Goal: Task Accomplishment & Management: Complete application form

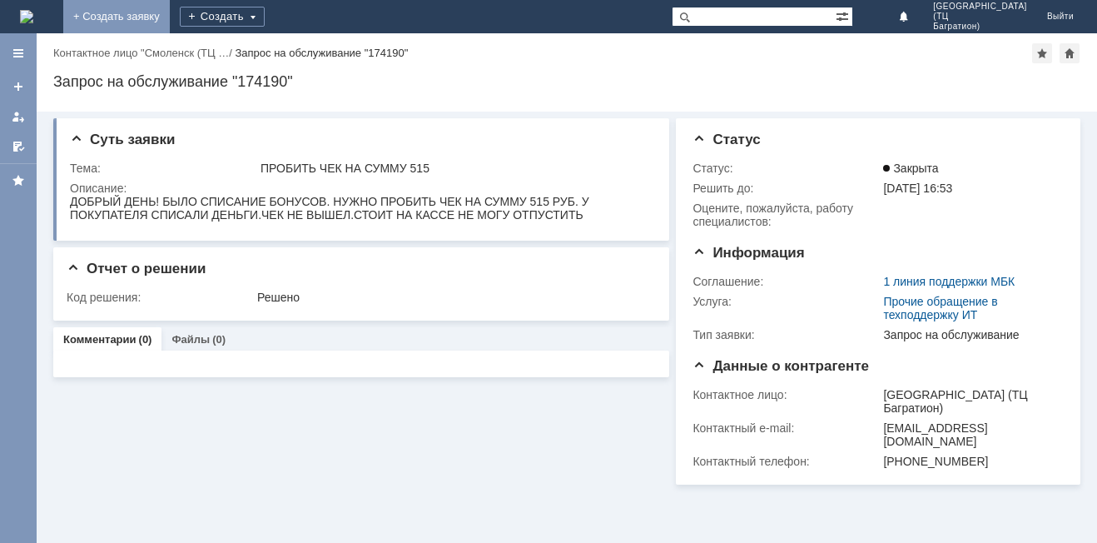
click at [170, 7] on link "+ Создать заявку" at bounding box center [116, 16] width 107 height 33
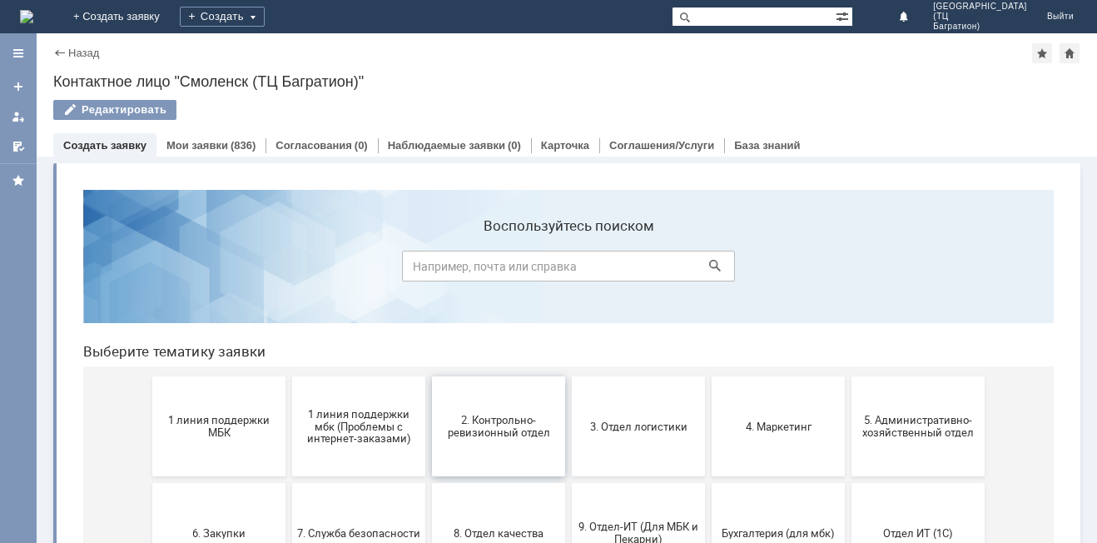
click at [494, 445] on button "2. Контрольно-ревизионный отдел" at bounding box center [498, 426] width 133 height 100
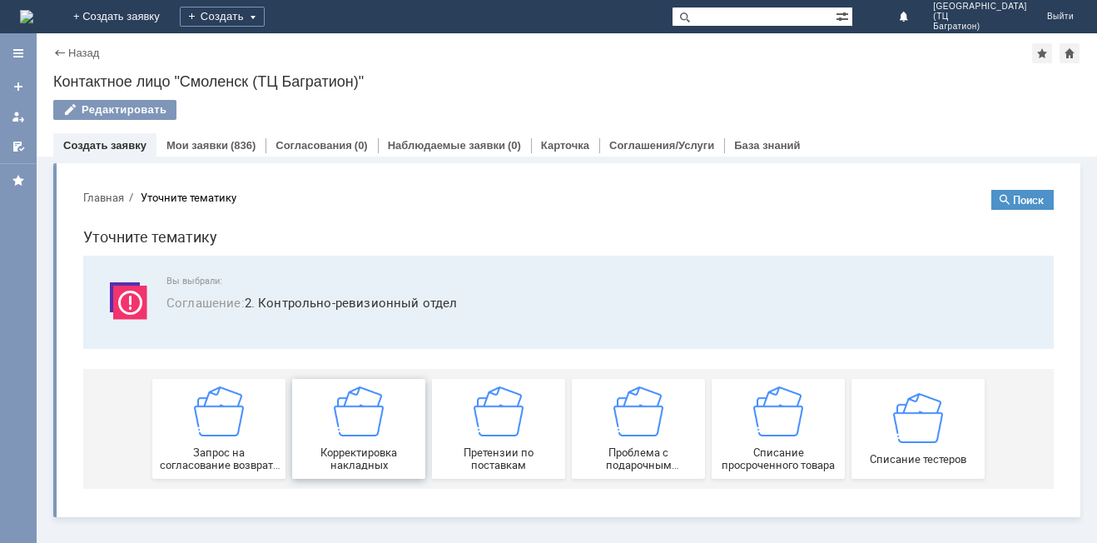
click at [335, 434] on img at bounding box center [359, 411] width 50 height 50
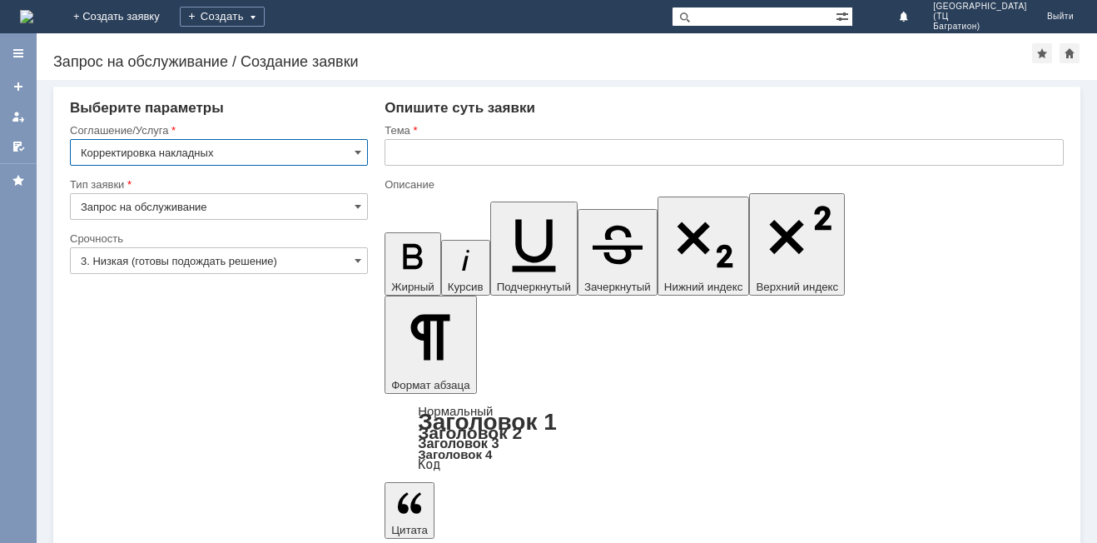
click at [310, 278] on div at bounding box center [219, 280] width 298 height 12
click at [320, 262] on input "3. Низкая (готовы подождать решение)" at bounding box center [219, 260] width 298 height 27
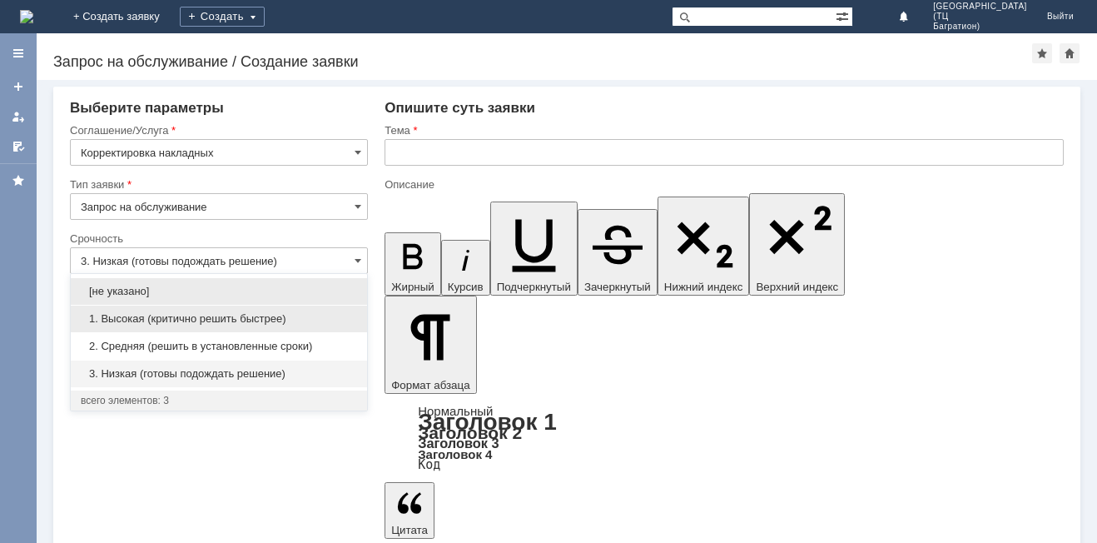
click at [292, 317] on span "1. Высокая (критично решить быстрее)" at bounding box center [219, 318] width 276 height 13
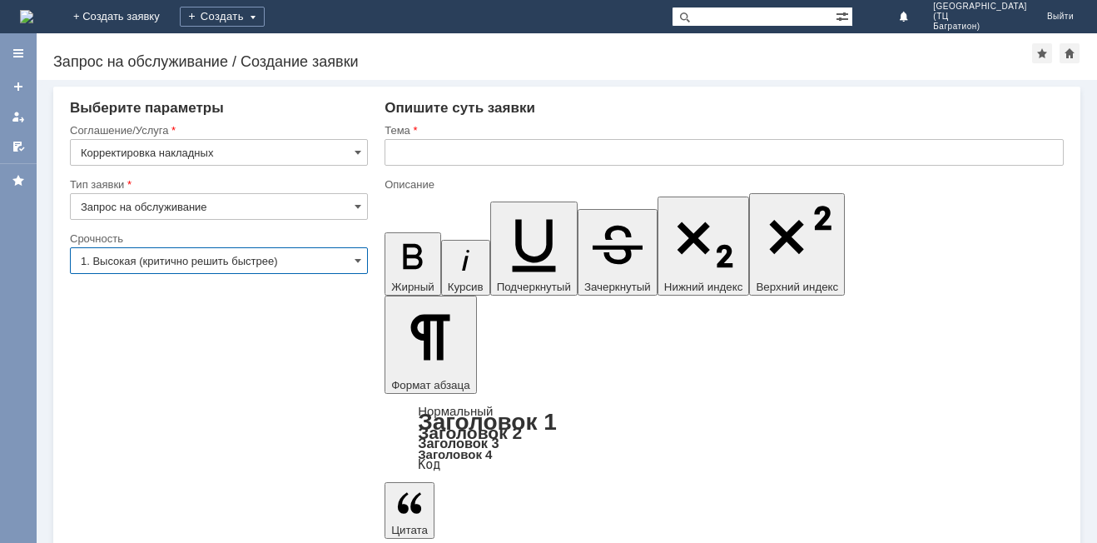
type input "1. Высокая (критично решить быстрее)"
click at [421, 156] on input "text" at bounding box center [723, 152] width 679 height 27
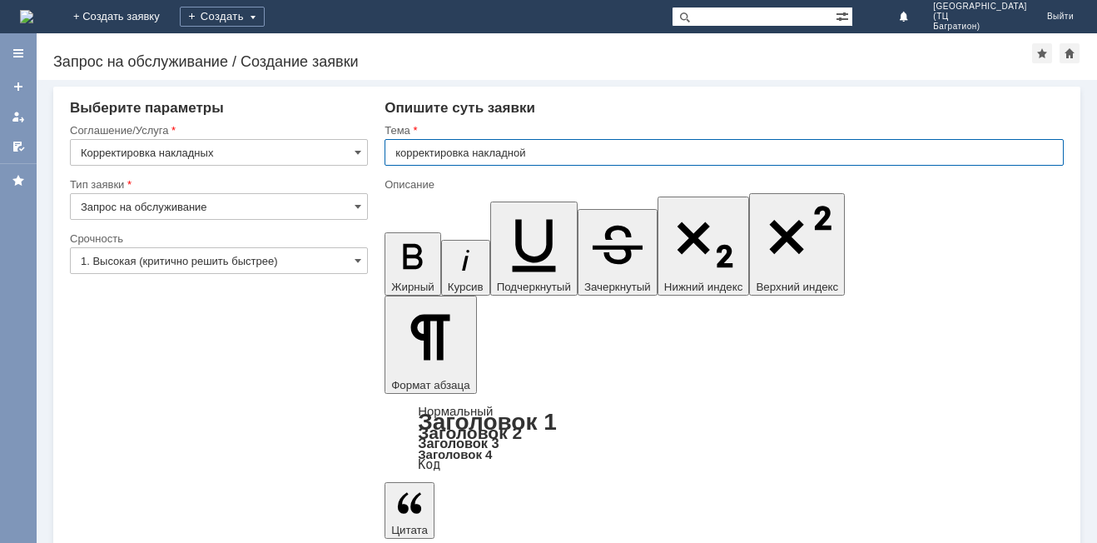
type input "корректировка накладной"
drag, startPoint x: 436, startPoint y: 361, endPoint x: 443, endPoint y: 355, distance: 8.8
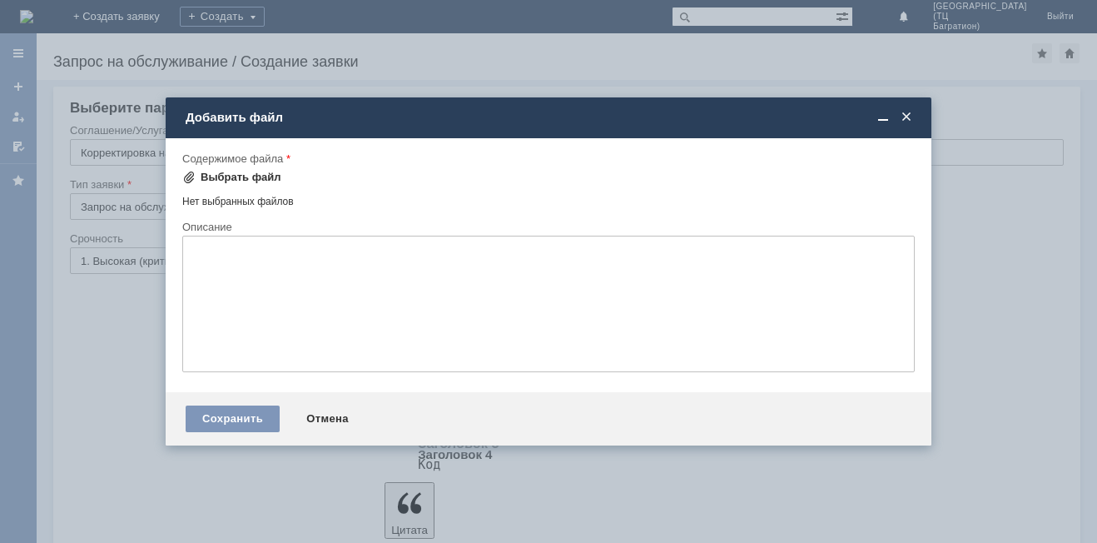
click at [221, 178] on div "Выбрать файл" at bounding box center [241, 177] width 81 height 13
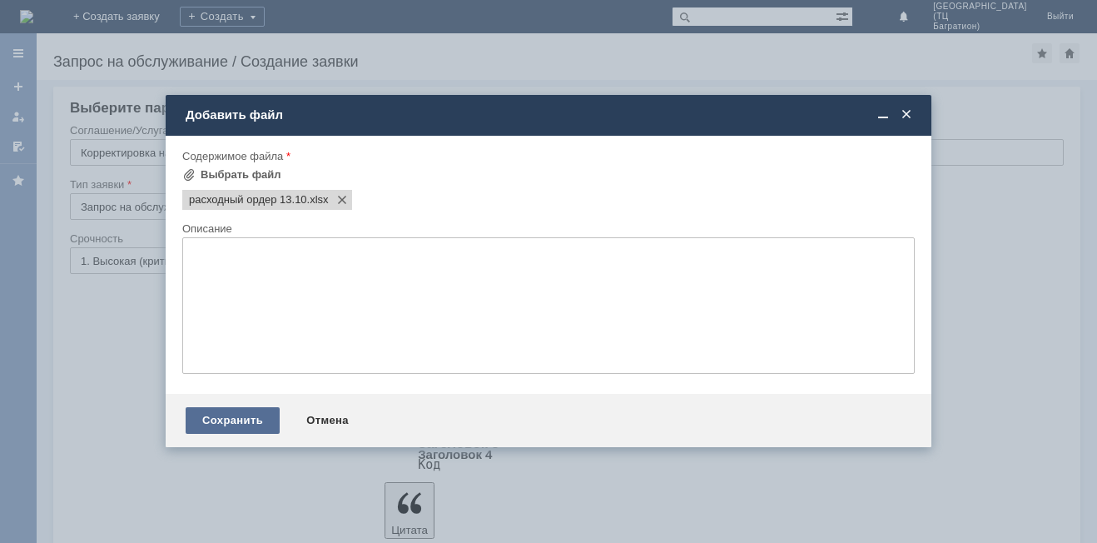
click at [240, 419] on div "Сохранить" at bounding box center [233, 420] width 94 height 27
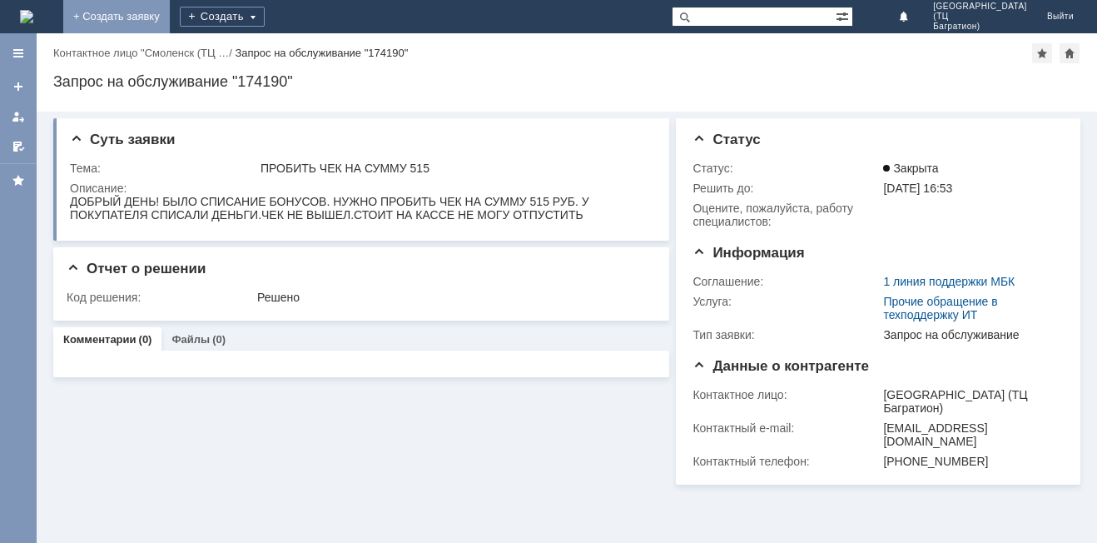
click at [170, 17] on link "+ Создать заявку" at bounding box center [116, 16] width 107 height 33
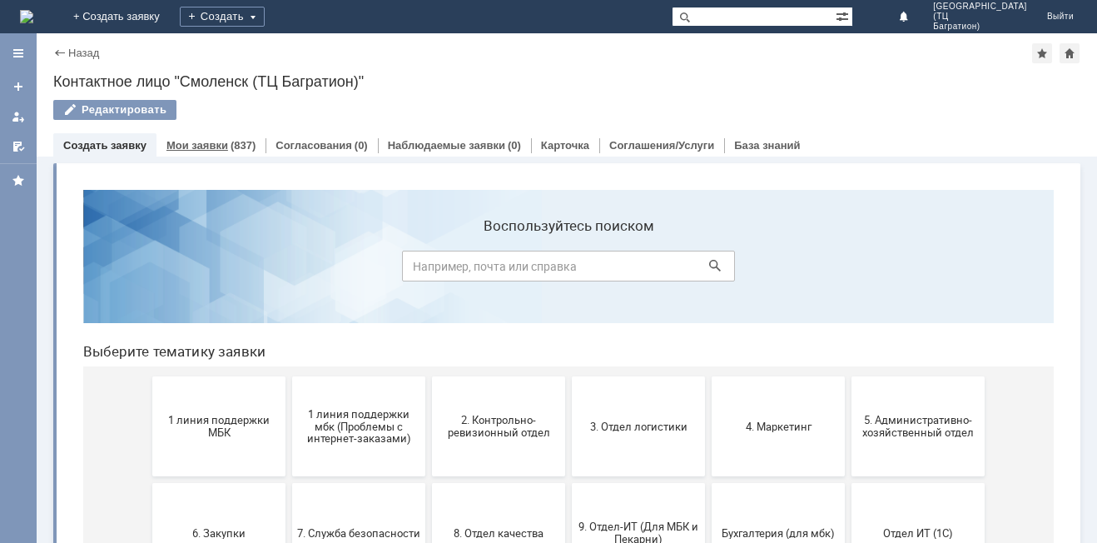
click at [211, 153] on div "Мои заявки (837)" at bounding box center [210, 145] width 109 height 24
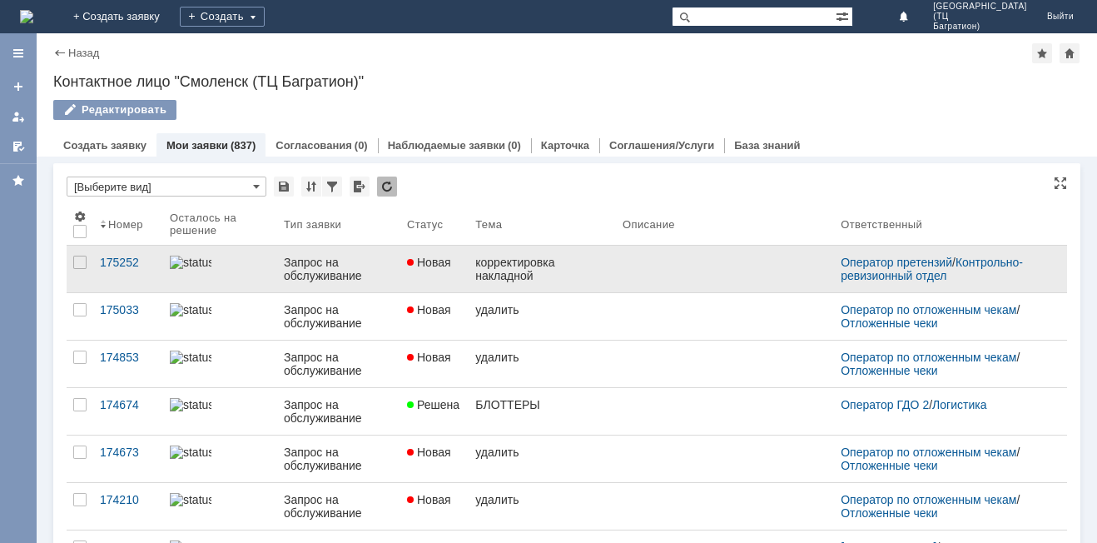
click at [603, 276] on div "корректировка накладной" at bounding box center [542, 268] width 134 height 27
